Goal: Information Seeking & Learning: Learn about a topic

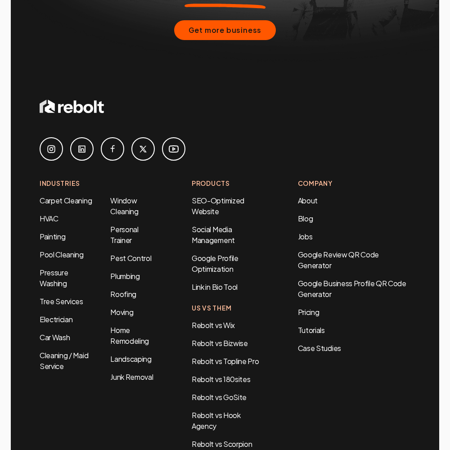
scroll to position [3646, 0]
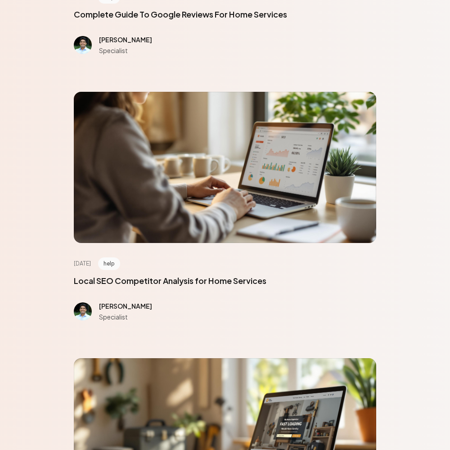
scroll to position [4048, 0]
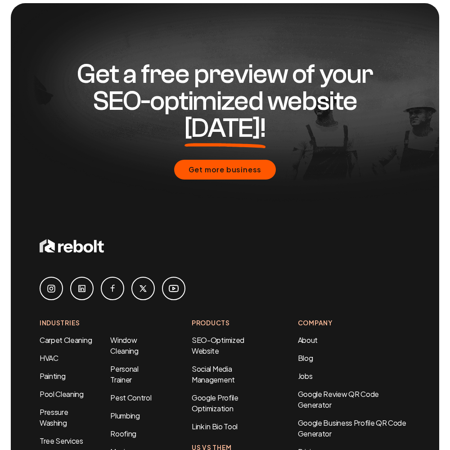
scroll to position [659, 0]
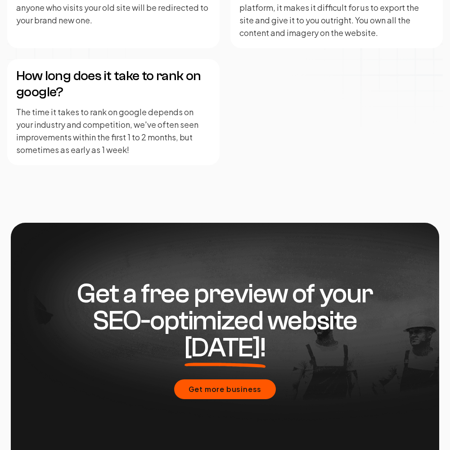
scroll to position [2215, 0]
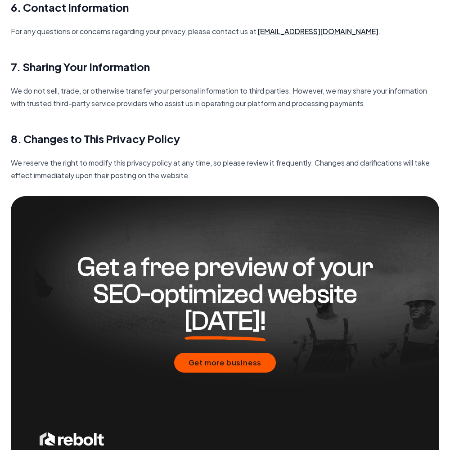
scroll to position [1302, 0]
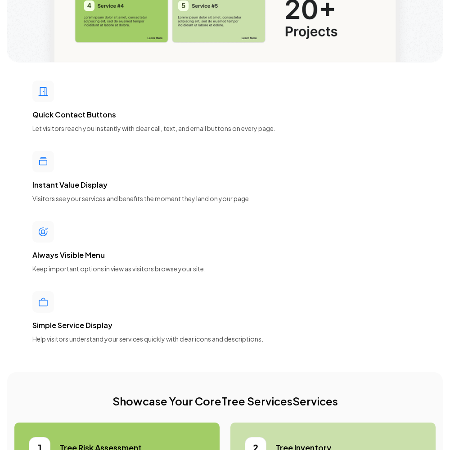
scroll to position [4048, 0]
